Goal: Find specific page/section: Find specific page/section

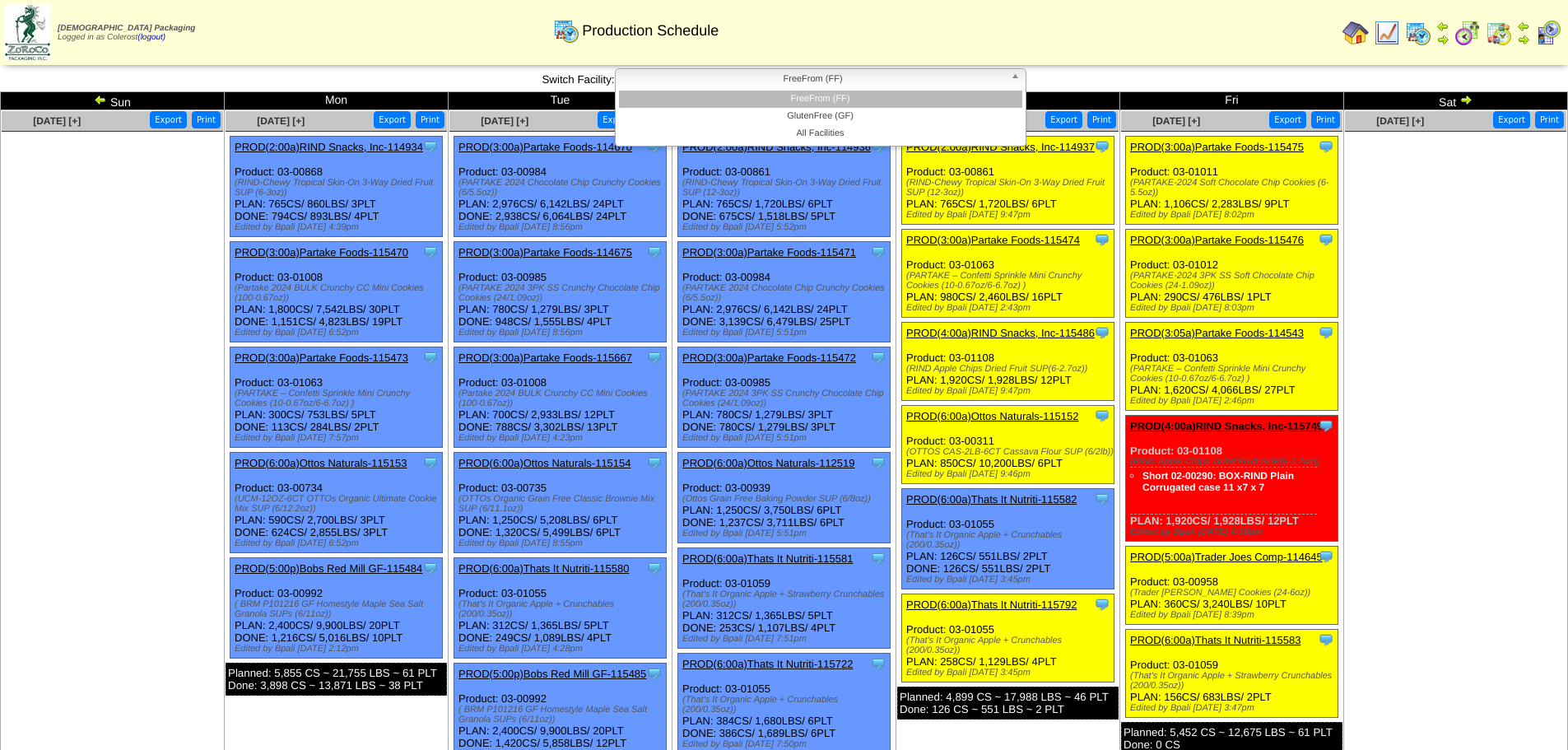
click at [810, 87] on span "FreeFrom (FF)" at bounding box center [812, 78] width 382 height 20
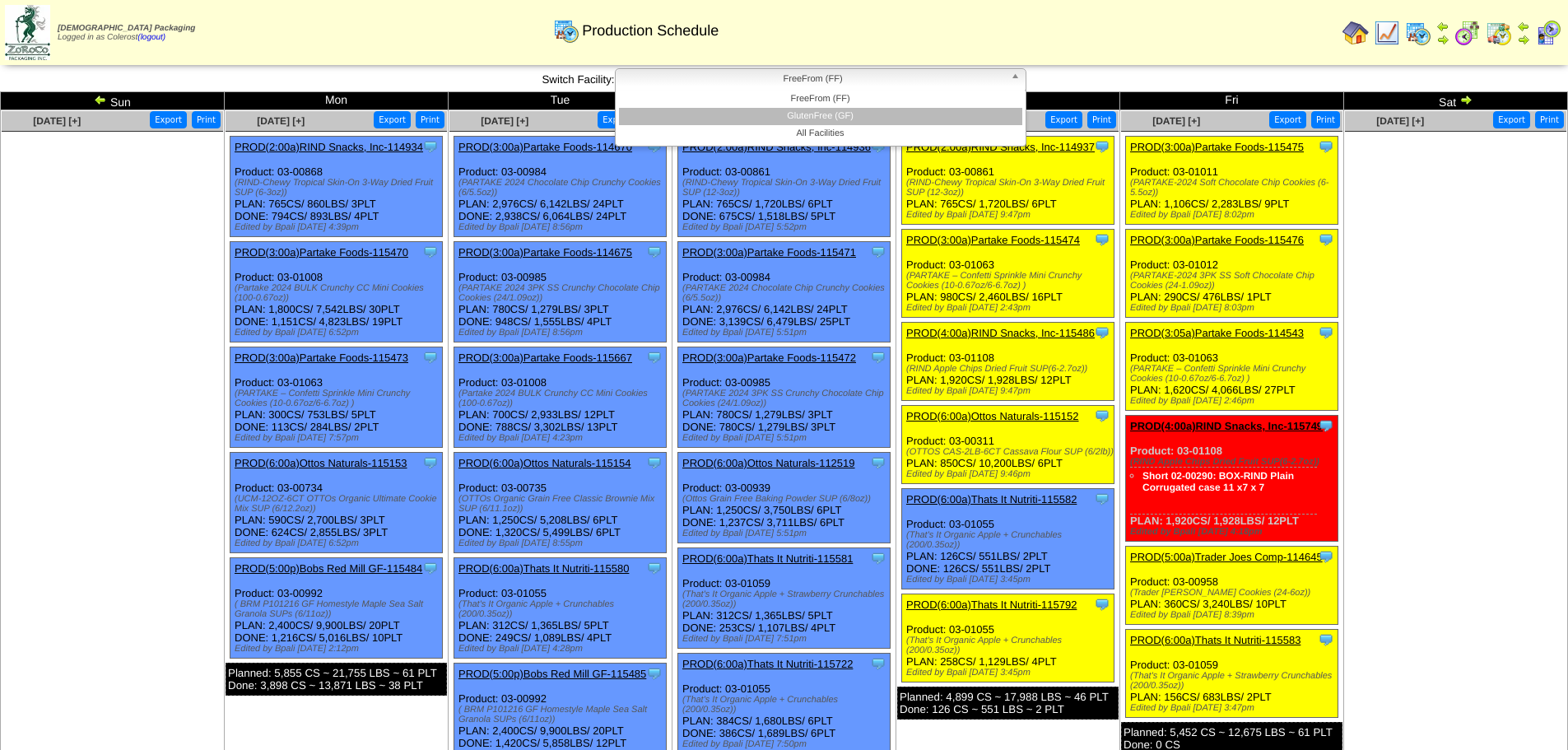
click at [811, 113] on li "GlutenFree (GF)" at bounding box center [821, 116] width 403 height 17
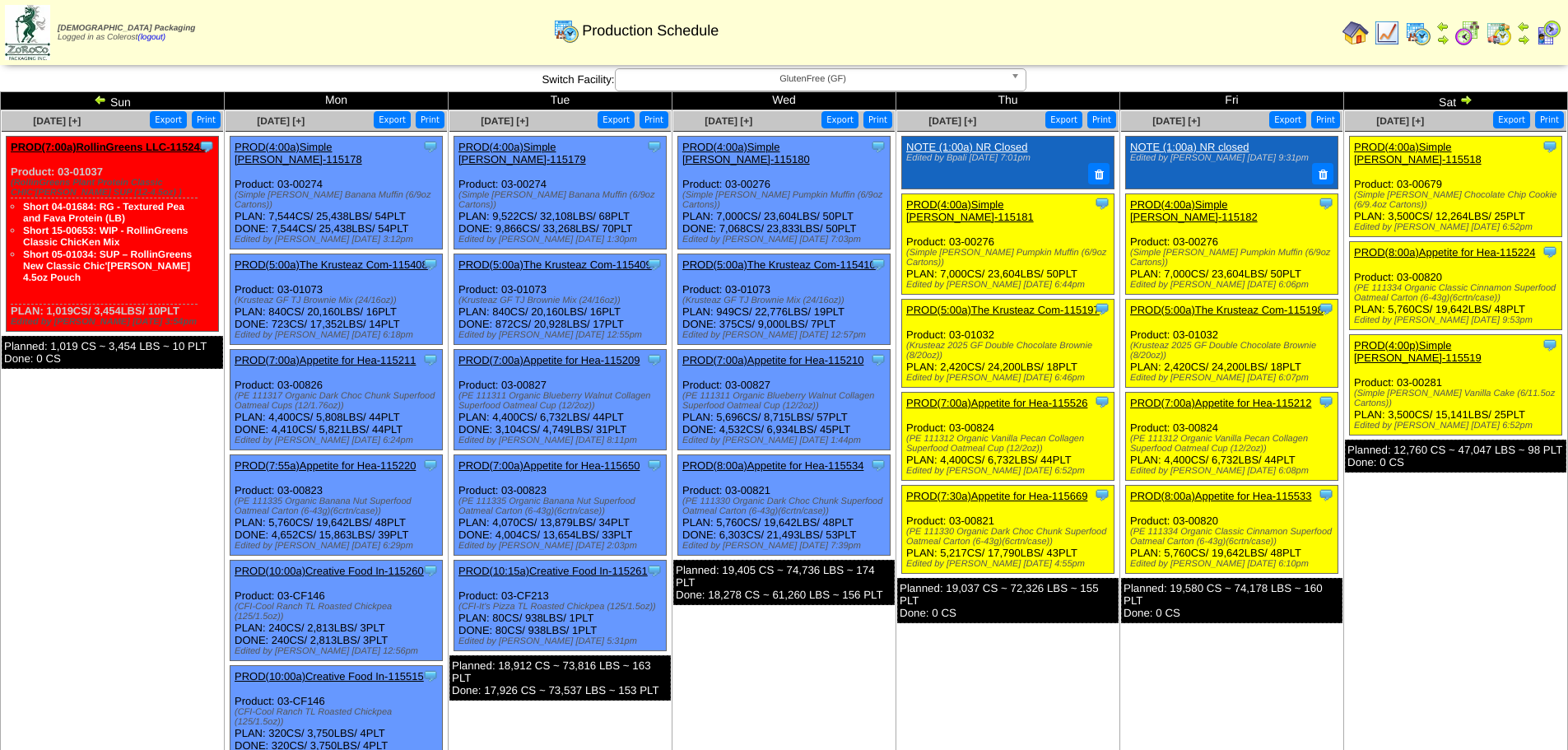
click at [1462, 100] on img at bounding box center [1466, 100] width 13 height 13
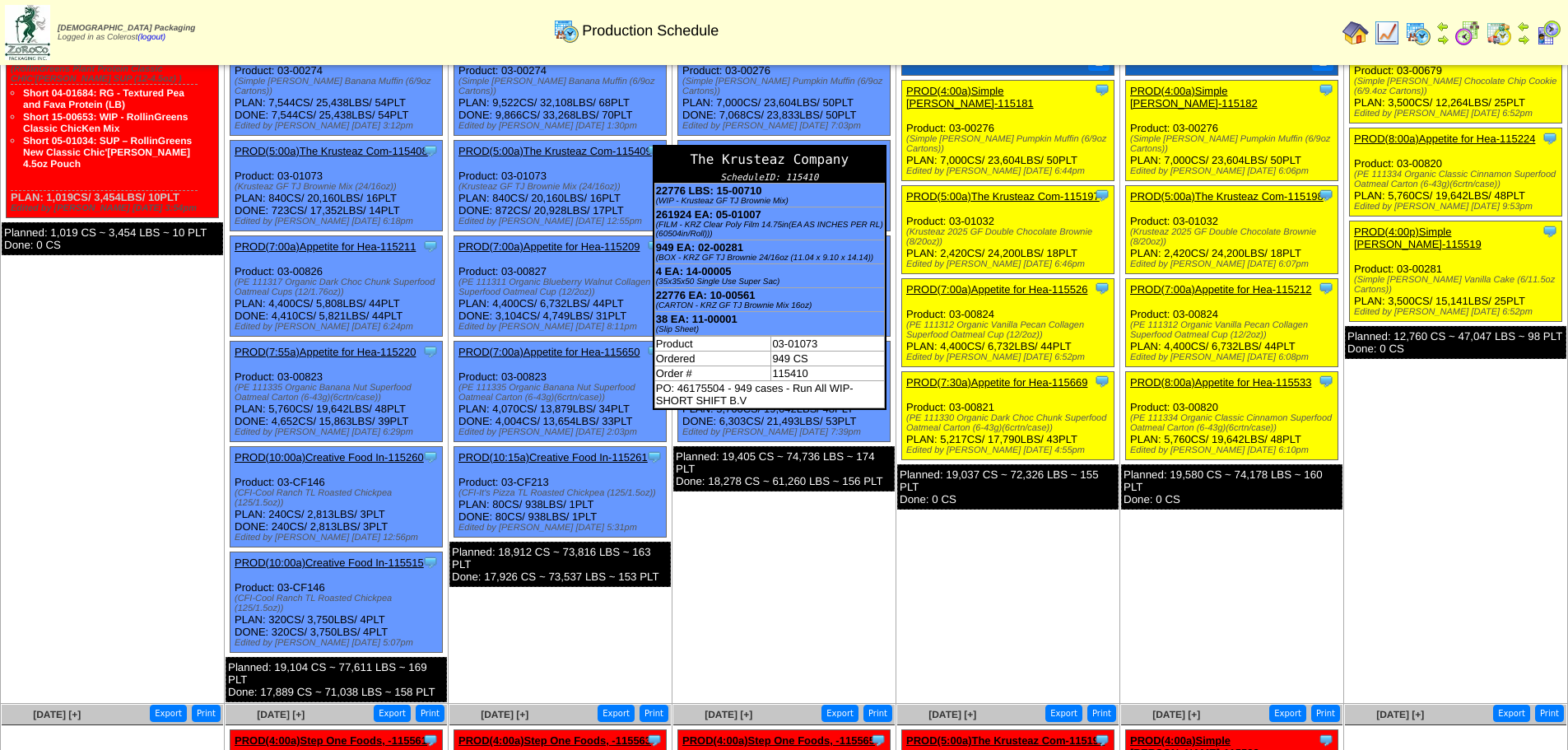
scroll to position [165, 0]
